Goal: Information Seeking & Learning: Learn about a topic

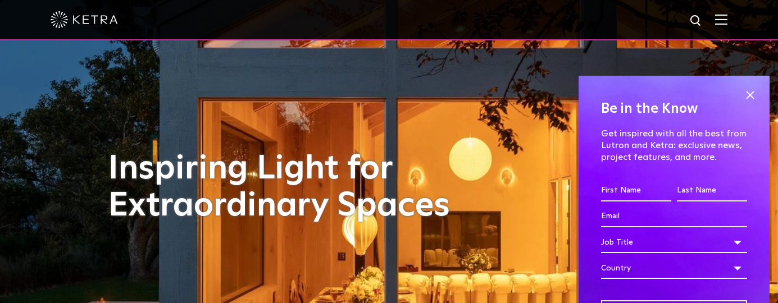
click at [720, 21] on div at bounding box center [389, 19] width 677 height 39
click at [727, 21] on img at bounding box center [721, 19] width 12 height 11
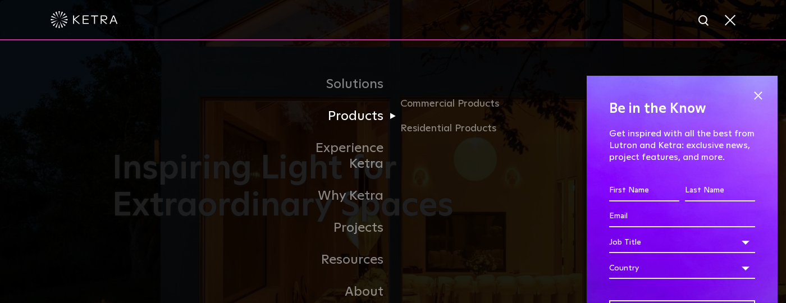
click at [380, 123] on link "Products" at bounding box center [335, 117] width 115 height 32
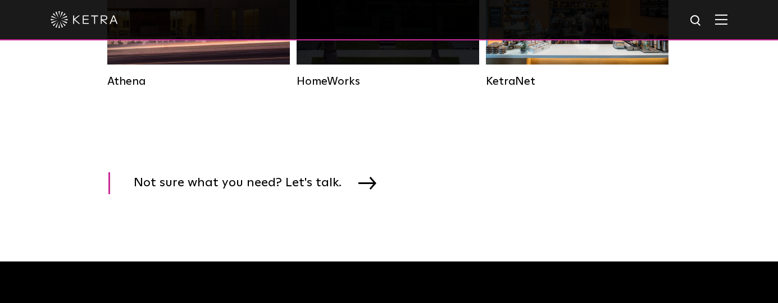
scroll to position [1685, 0]
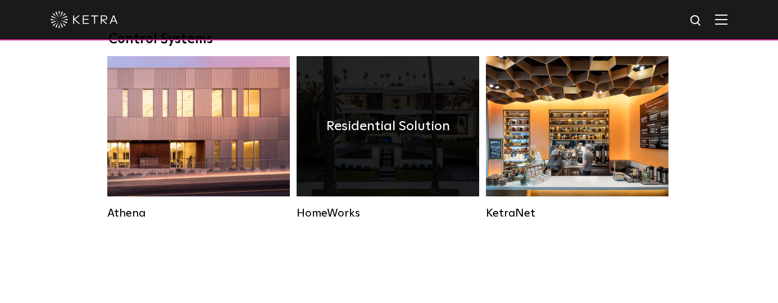
click at [376, 161] on div "Residential Solution" at bounding box center [388, 126] width 183 height 140
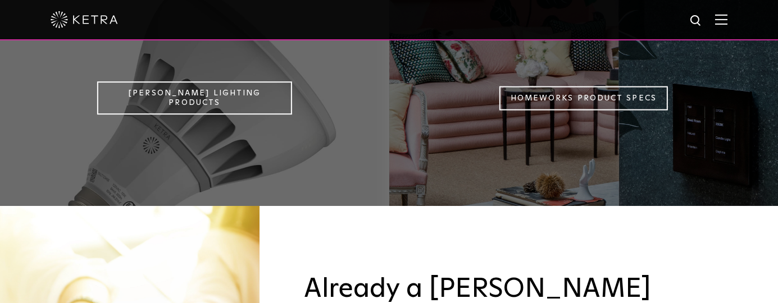
scroll to position [842, 0]
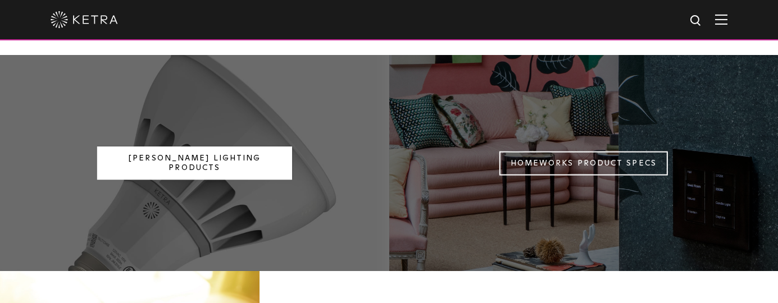
click at [202, 147] on link "Ketra Lighting Products" at bounding box center [194, 164] width 194 height 34
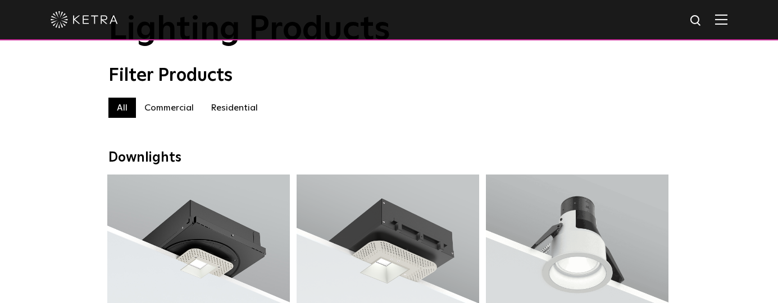
scroll to position [56, 0]
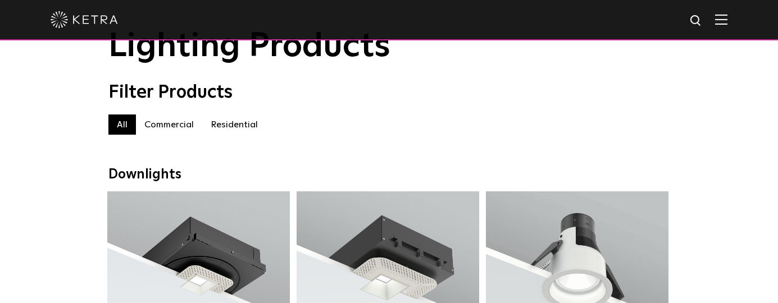
click at [168, 126] on label "Commercial" at bounding box center [169, 125] width 66 height 20
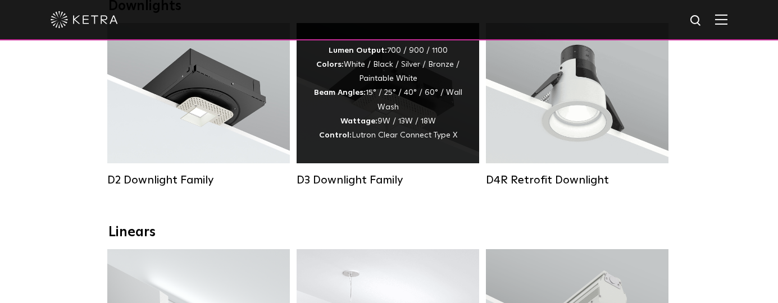
scroll to position [393, 0]
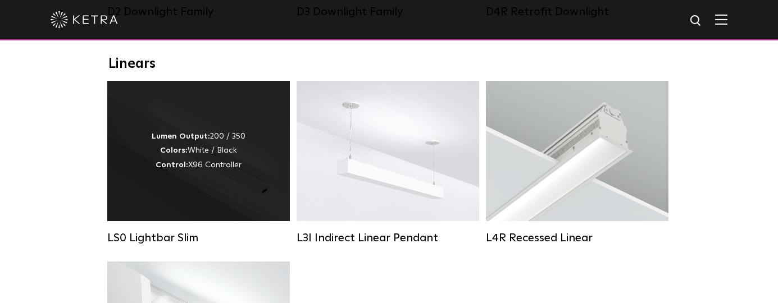
click at [265, 167] on div "Lumen Output: 200 / 350 Colors: White / Black Control: X96 Controller" at bounding box center [198, 151] width 183 height 140
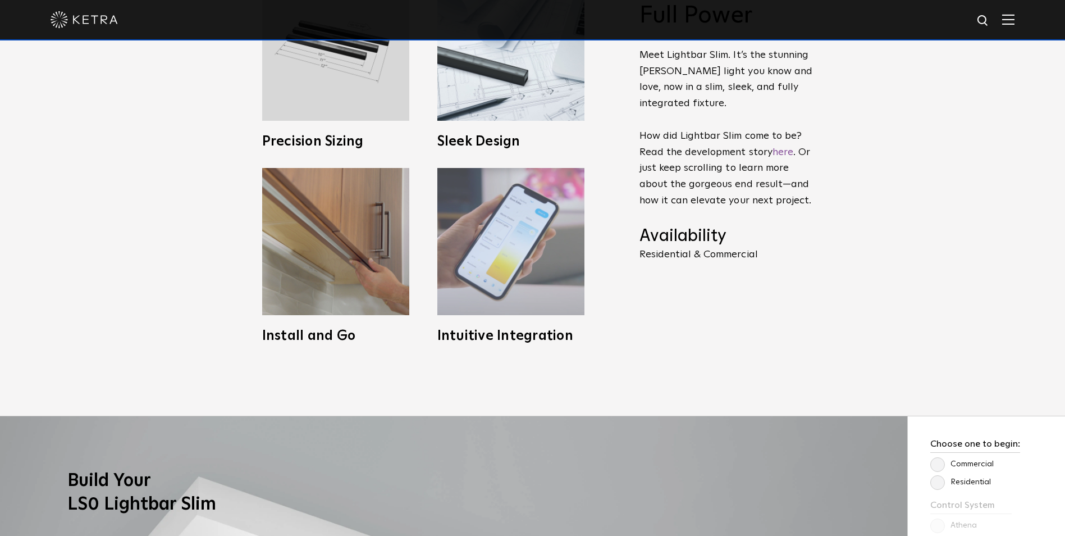
scroll to position [618, 0]
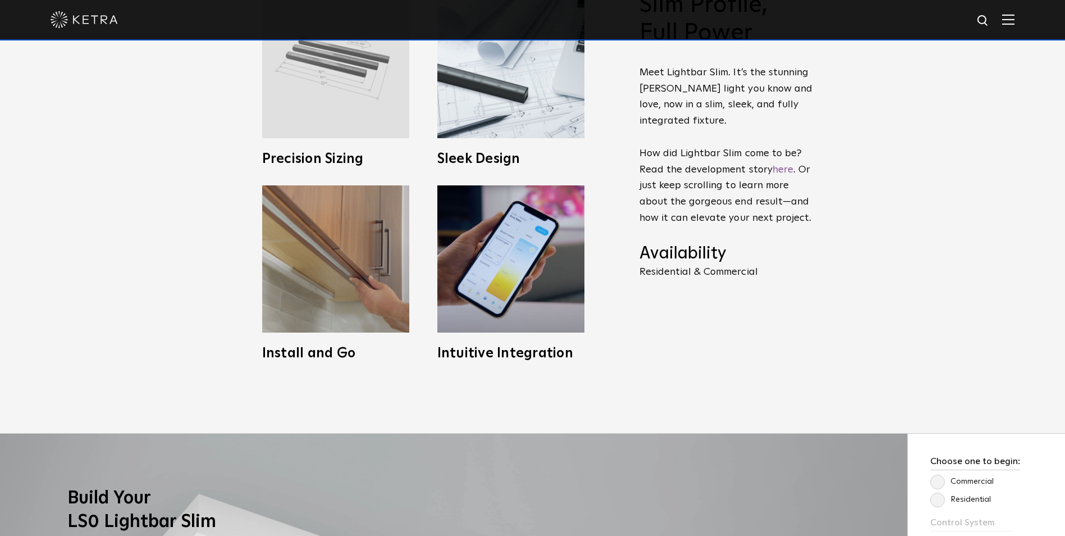
click at [344, 91] on img at bounding box center [335, 64] width 147 height 147
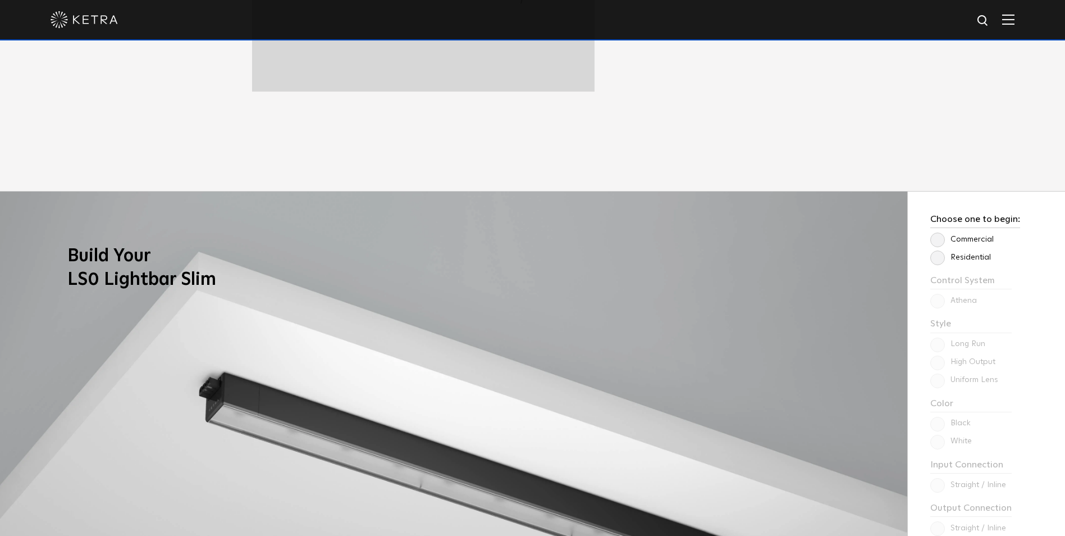
scroll to position [955, 0]
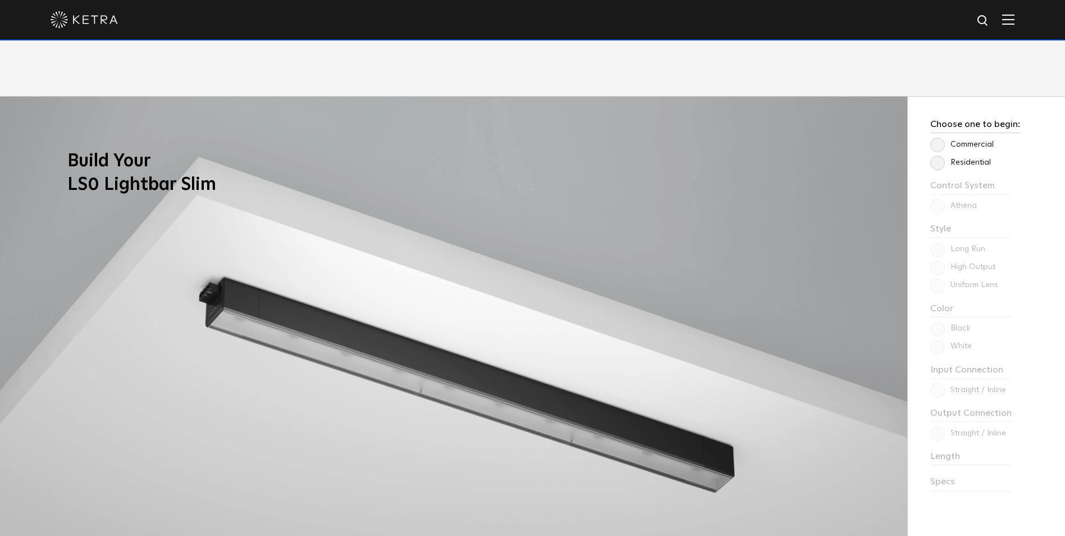
click at [777, 161] on label "Residential" at bounding box center [961, 163] width 61 height 10
click at [0, 0] on input "Residential" at bounding box center [0, 0] width 0 height 0
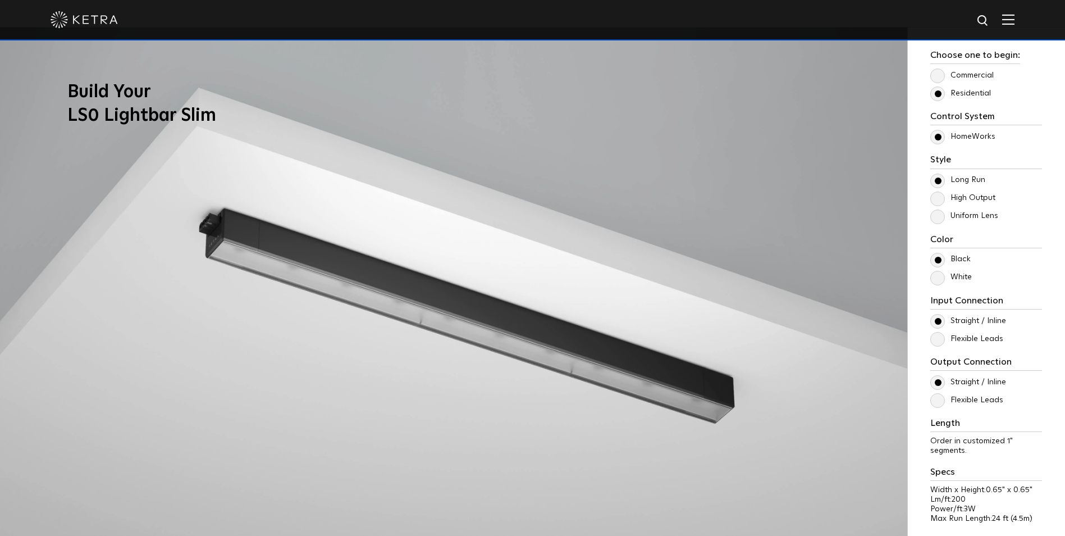
scroll to position [1123, 0]
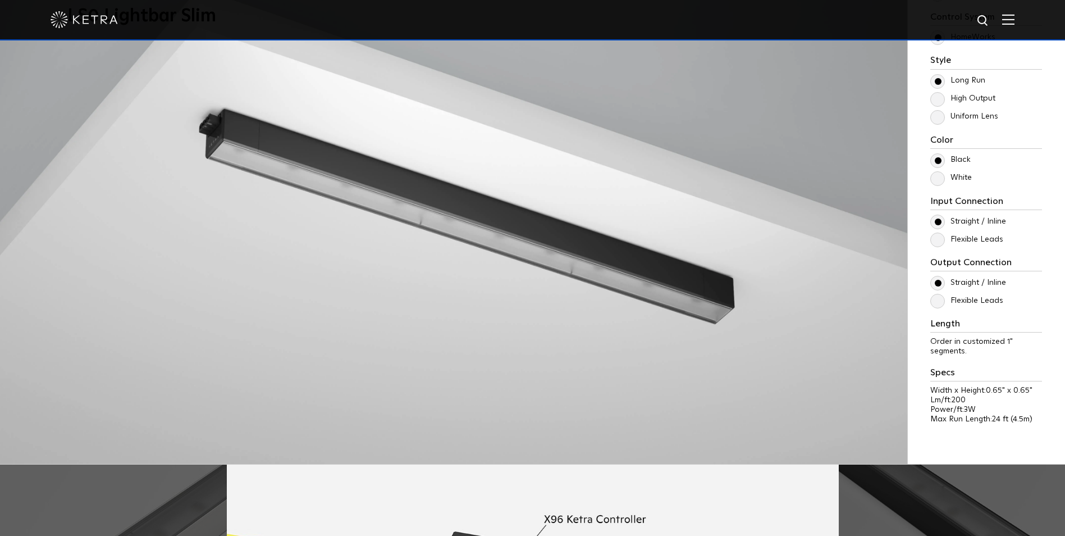
click at [777, 98] on label "High Output" at bounding box center [963, 99] width 65 height 10
click at [0, 0] on input "High Output" at bounding box center [0, 0] width 0 height 0
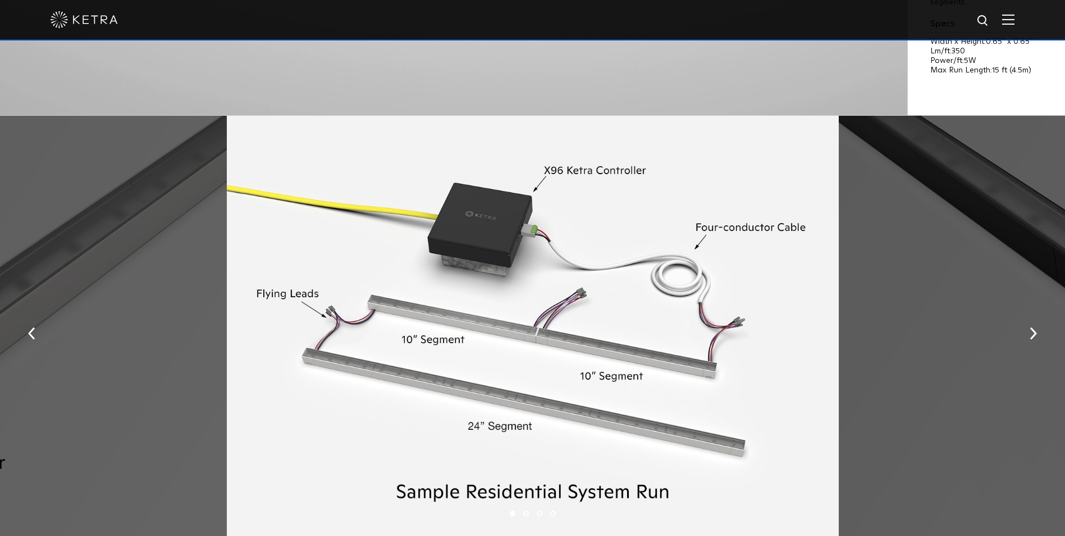
scroll to position [1573, 0]
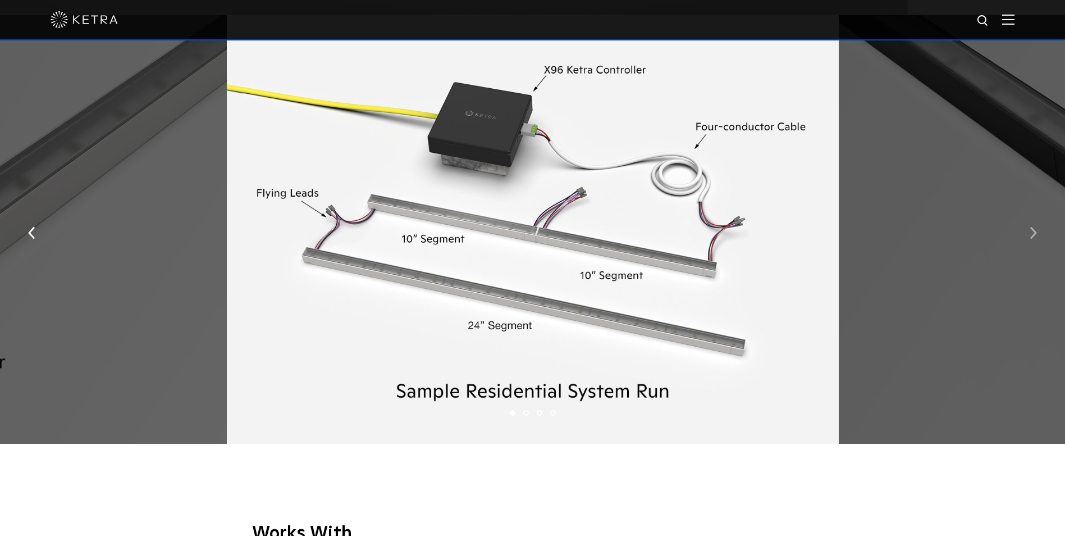
click at [777, 242] on button "button" at bounding box center [1034, 232] width 24 height 39
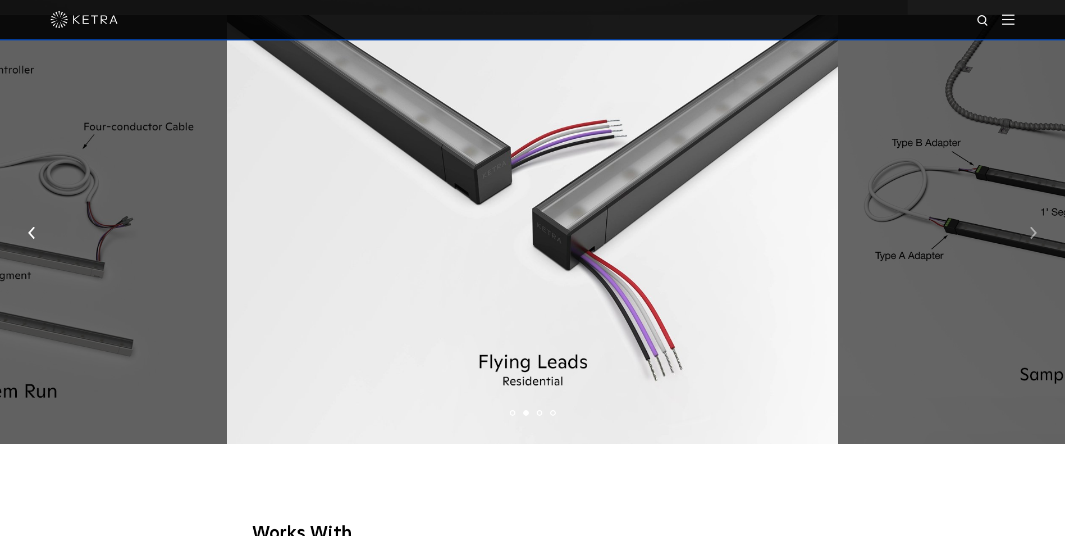
click at [777, 235] on button "button" at bounding box center [1034, 232] width 24 height 39
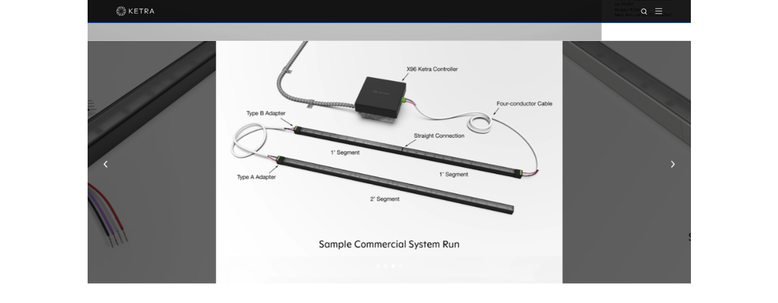
scroll to position [1404, 0]
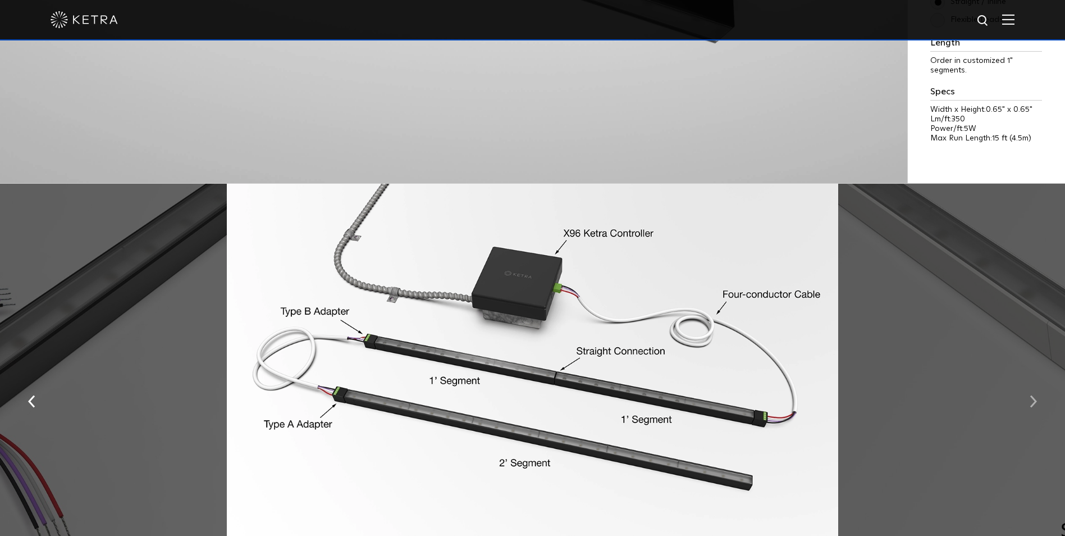
click at [777, 303] on button "button" at bounding box center [1034, 400] width 24 height 39
